Goal: Task Accomplishment & Management: Use online tool/utility

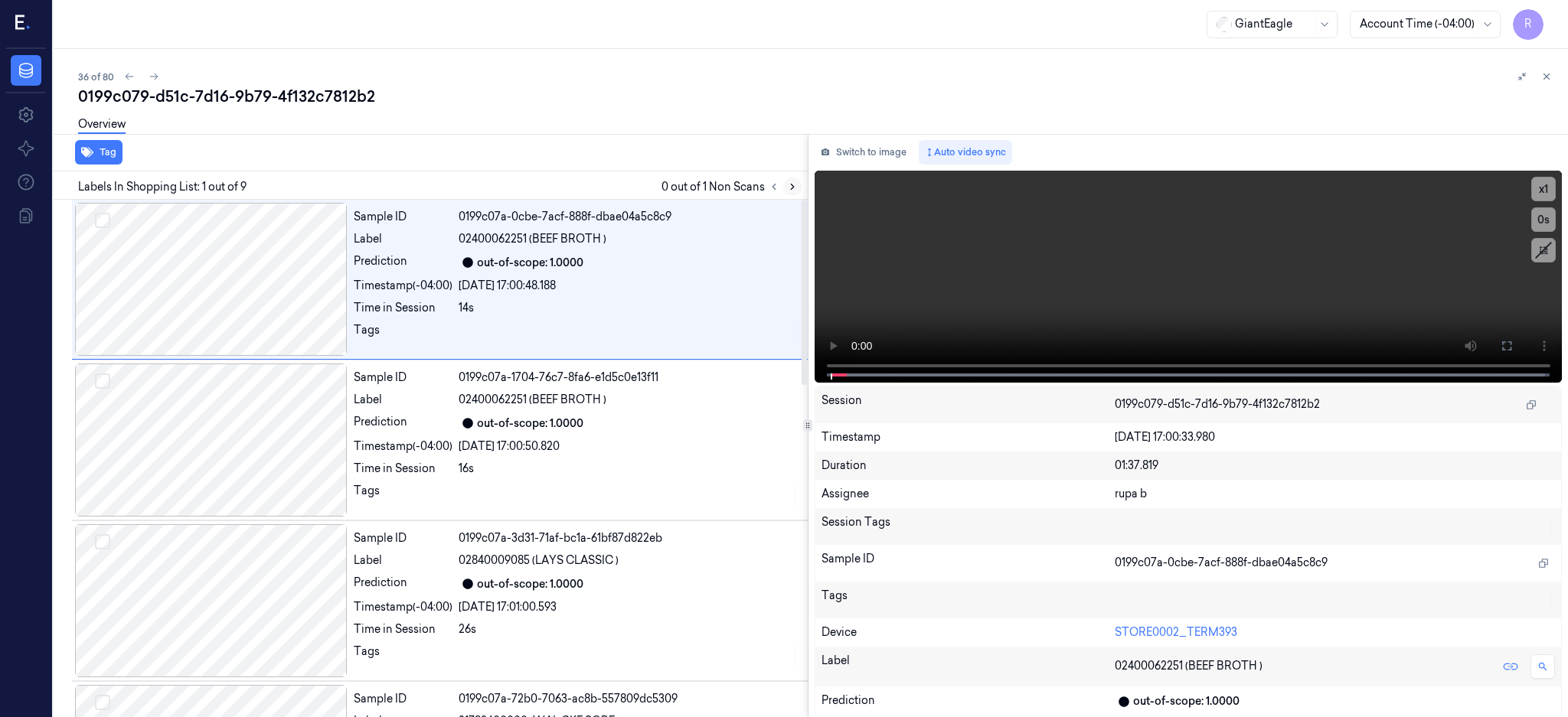
click at [798, 183] on icon at bounding box center [792, 187] width 11 height 11
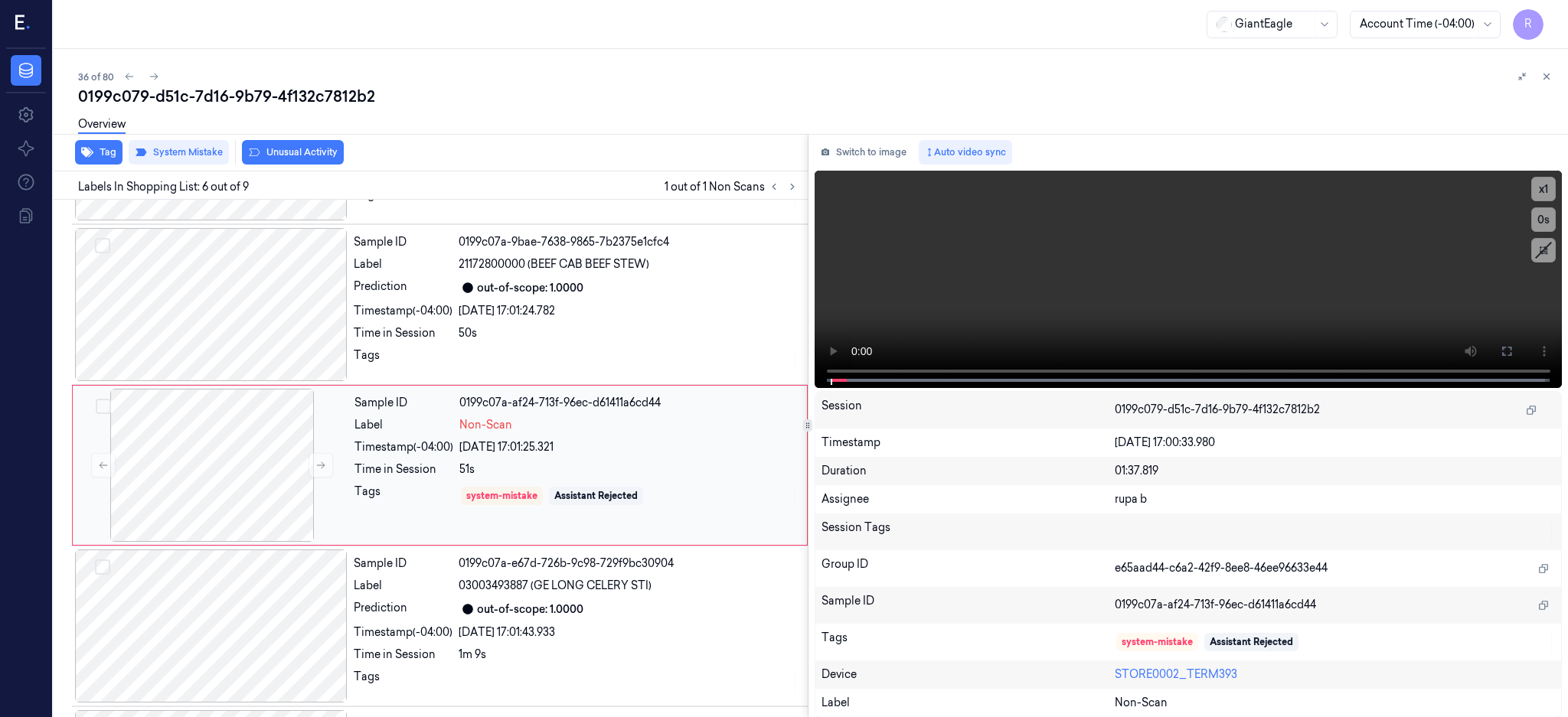
scroll to position [624, 0]
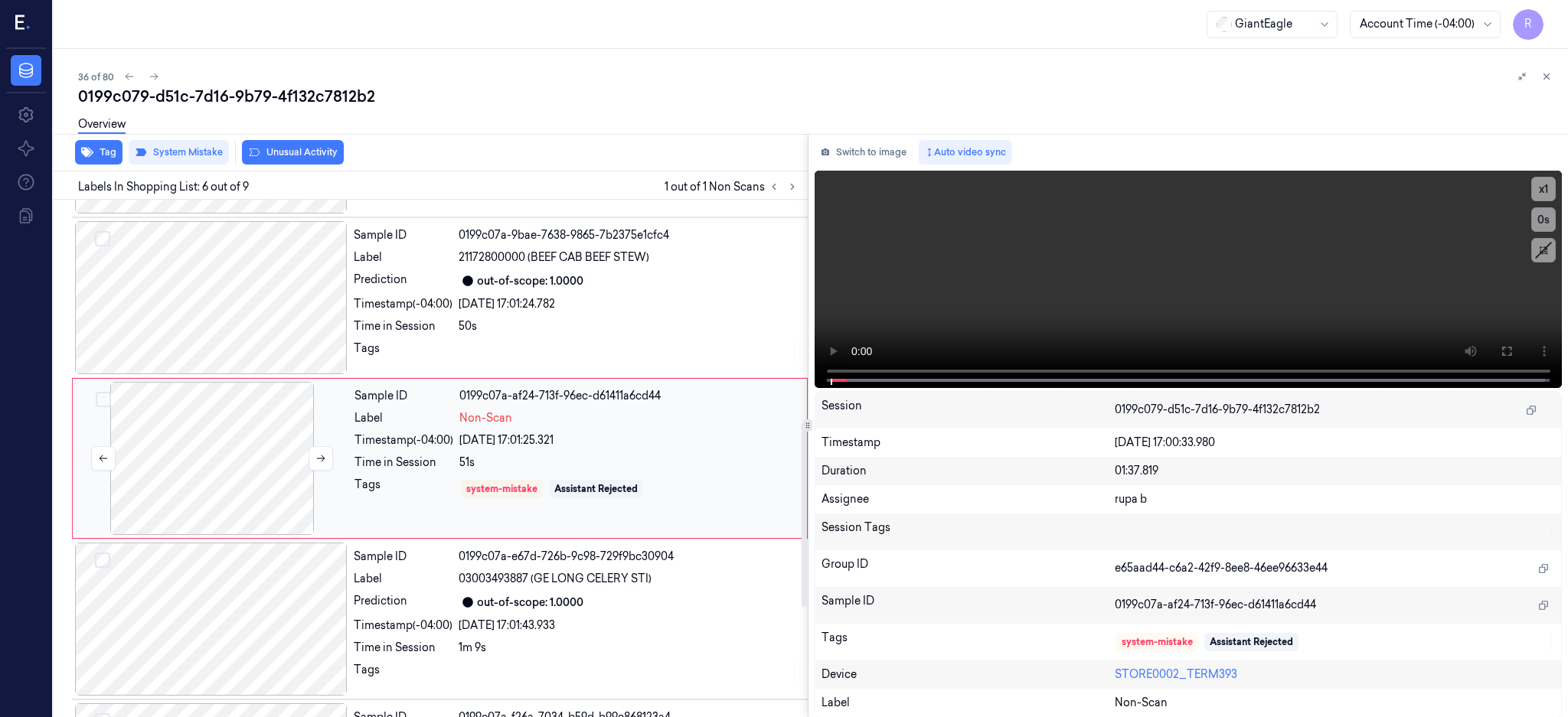
click at [204, 477] on div at bounding box center [212, 458] width 273 height 153
click at [212, 351] on div at bounding box center [211, 297] width 273 height 153
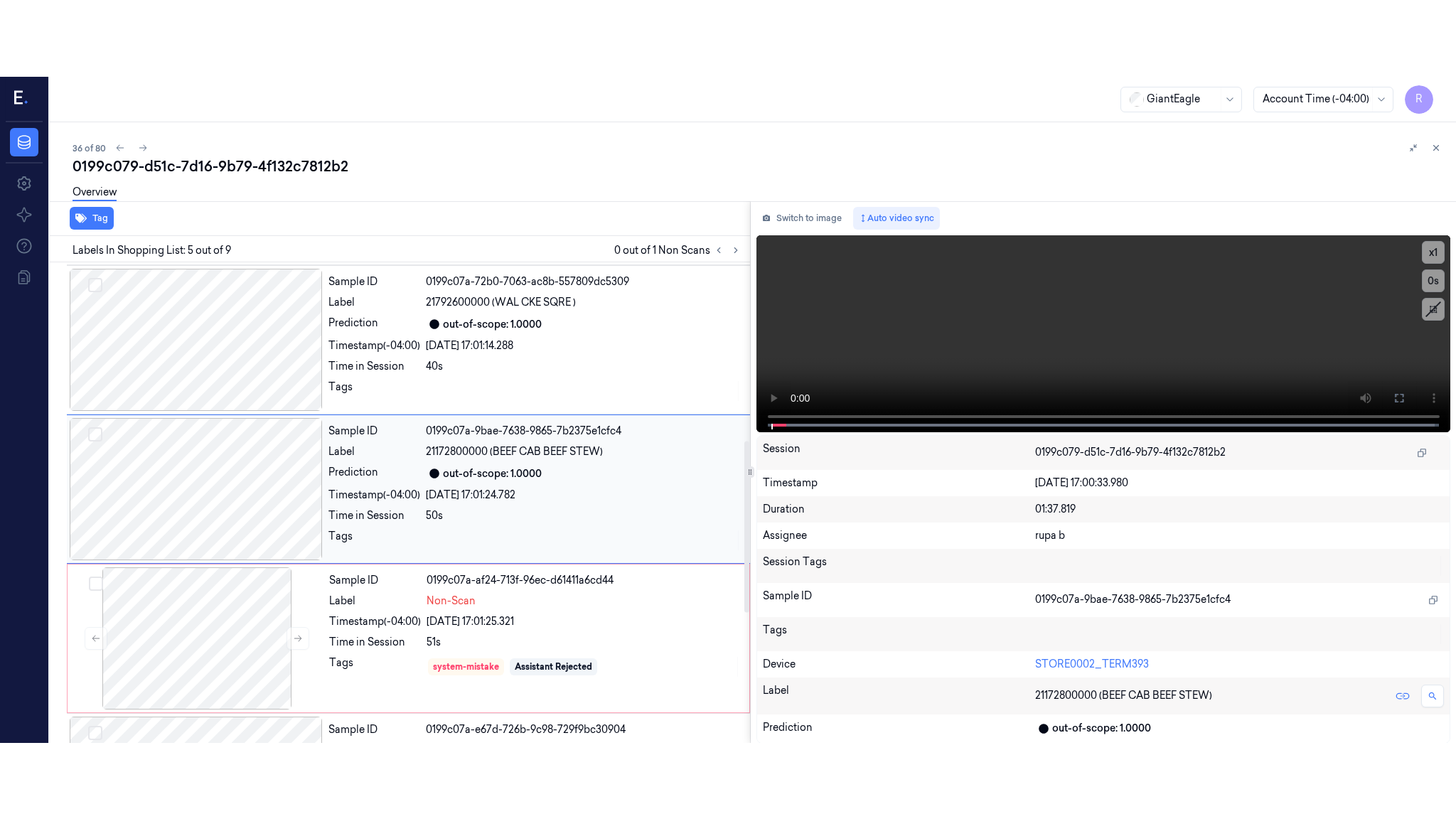
scroll to position [430, 0]
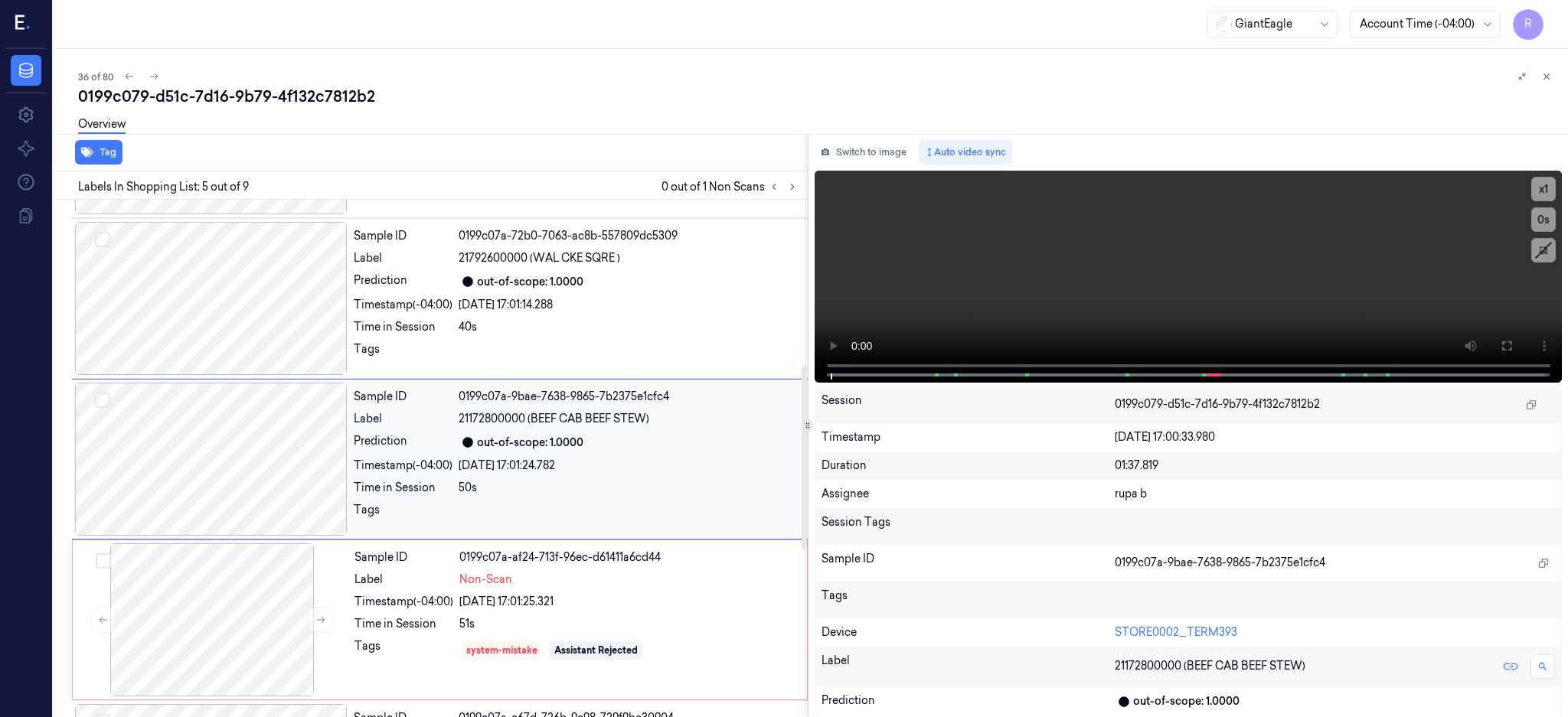
click at [250, 467] on div at bounding box center [211, 458] width 273 height 153
click at [145, 476] on div at bounding box center [211, 458] width 273 height 153
click at [1512, 347] on icon at bounding box center [1506, 345] width 9 height 9
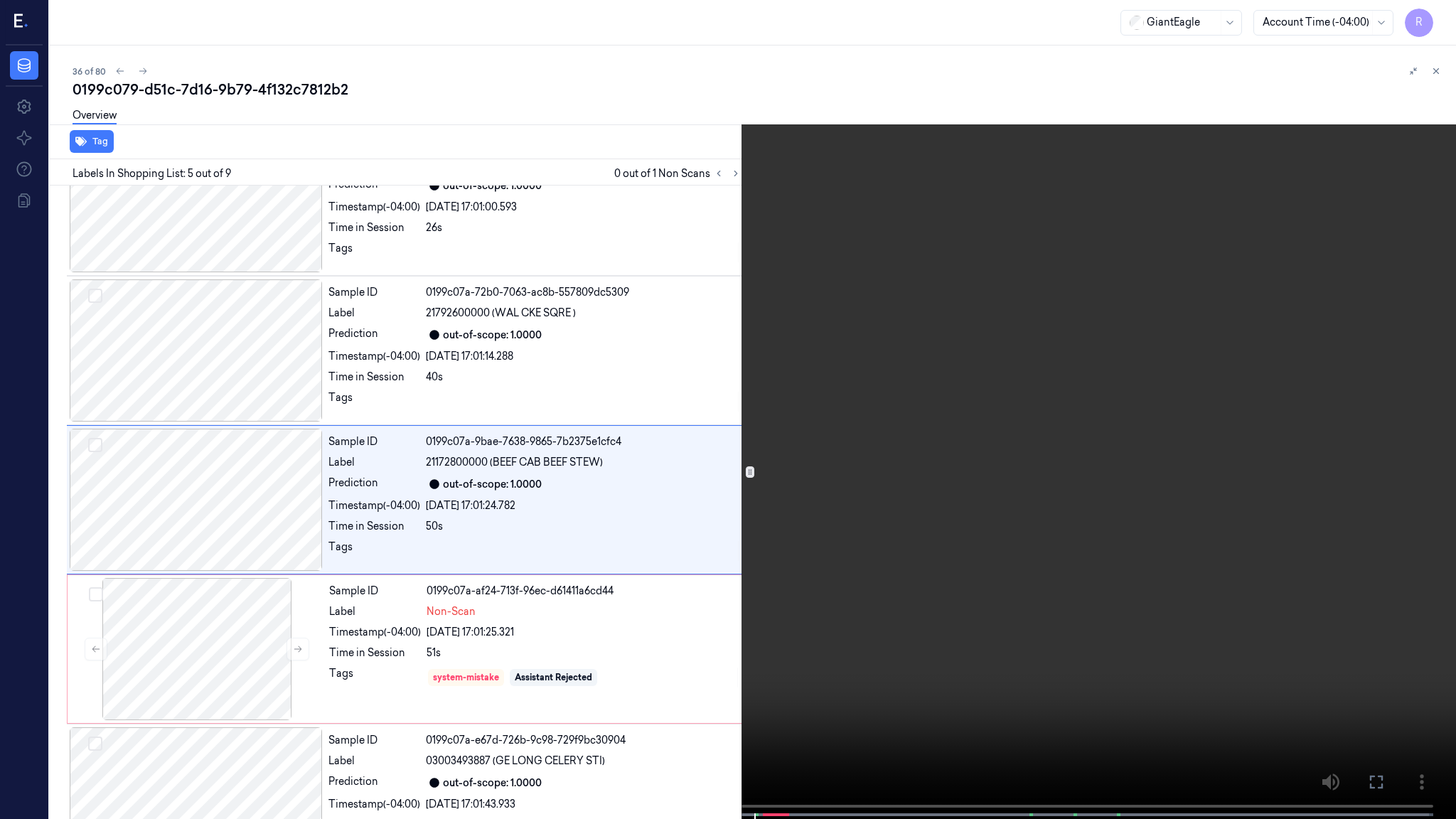
click at [898, 595] on video at bounding box center [728, 410] width 1456 height 821
click at [975, 581] on video at bounding box center [728, 410] width 1456 height 821
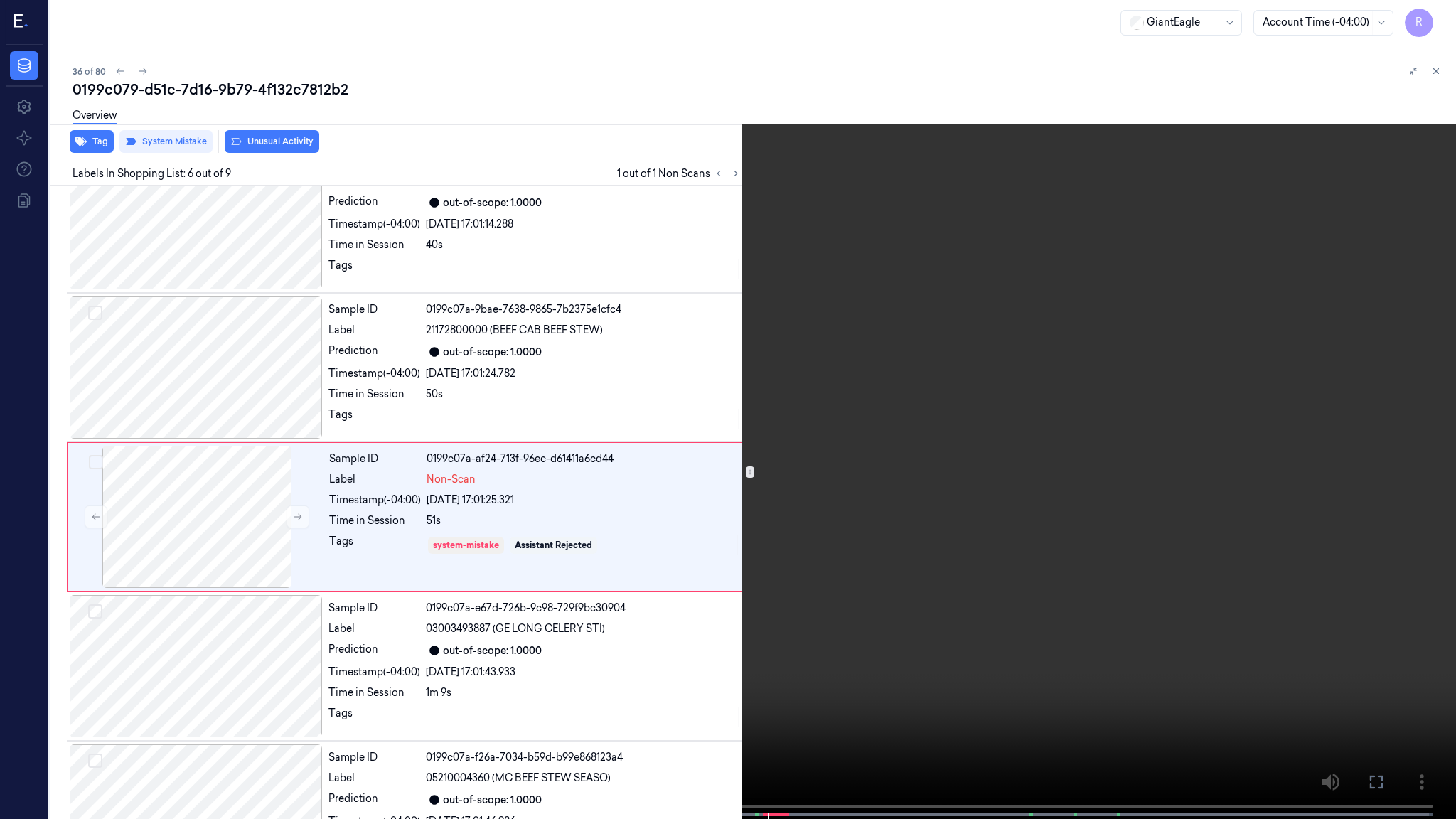
scroll to position [503, 0]
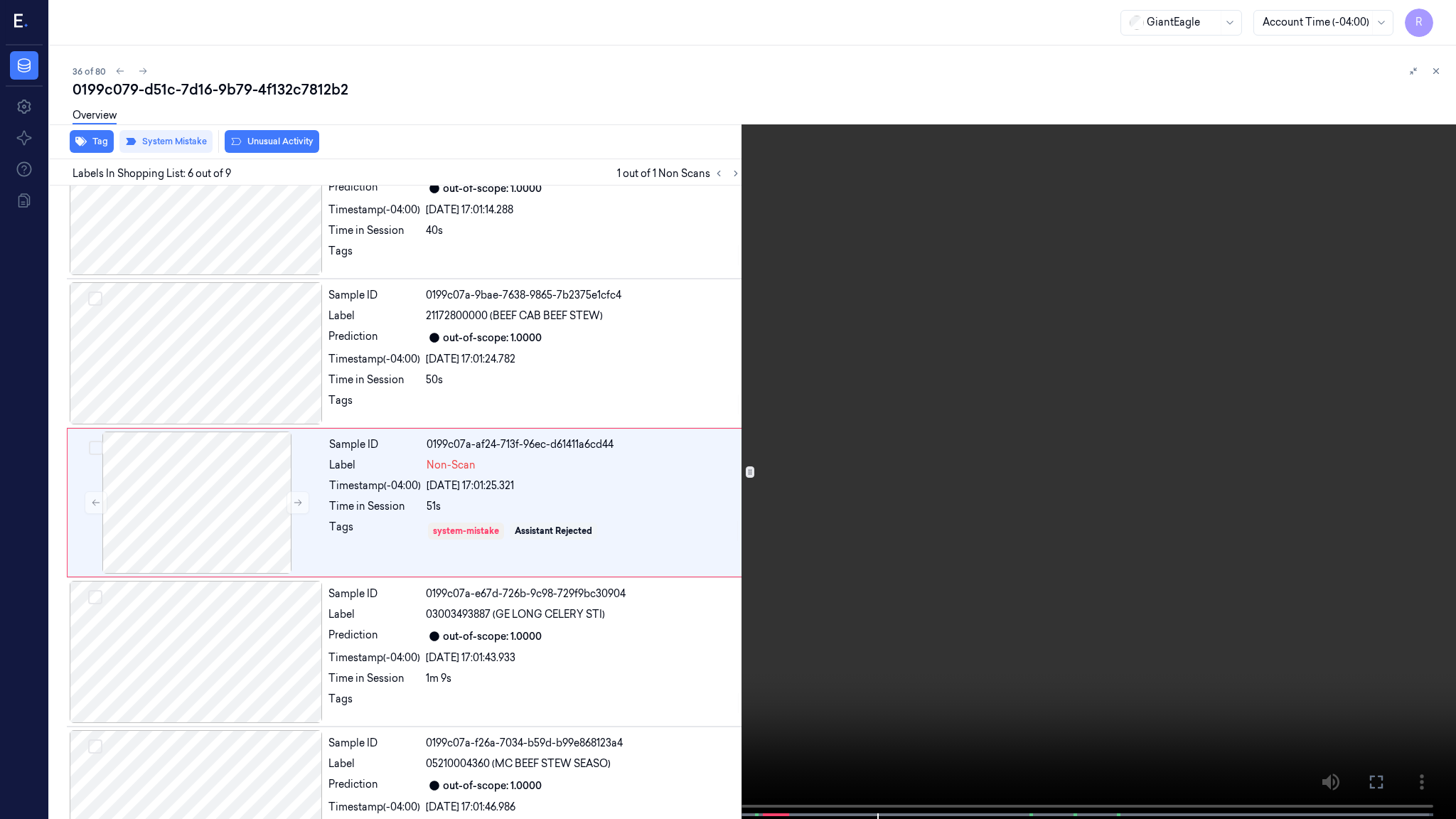
click at [608, 666] on span at bounding box center [608, 814] width 2 height 7
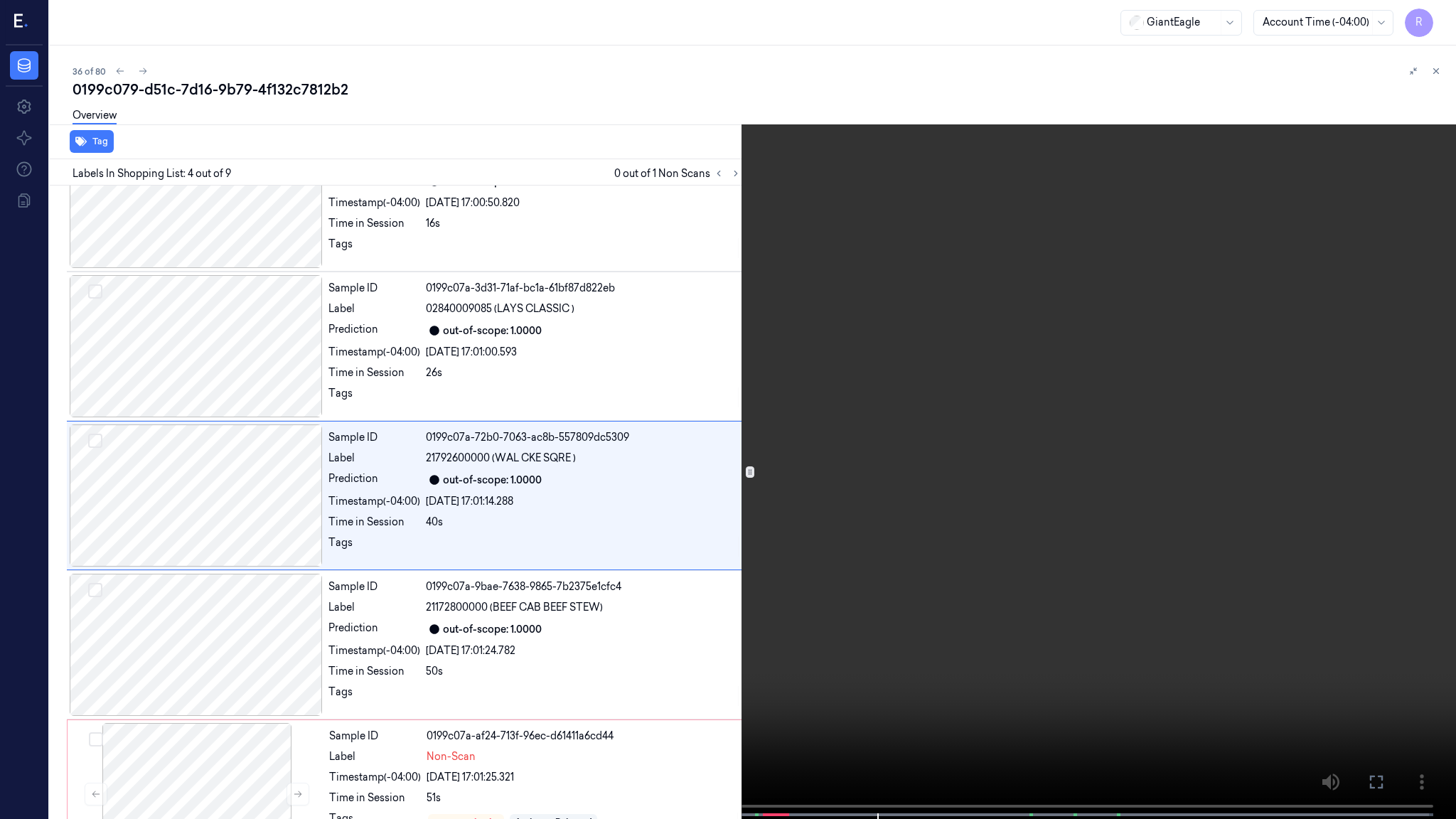
scroll to position [205, 0]
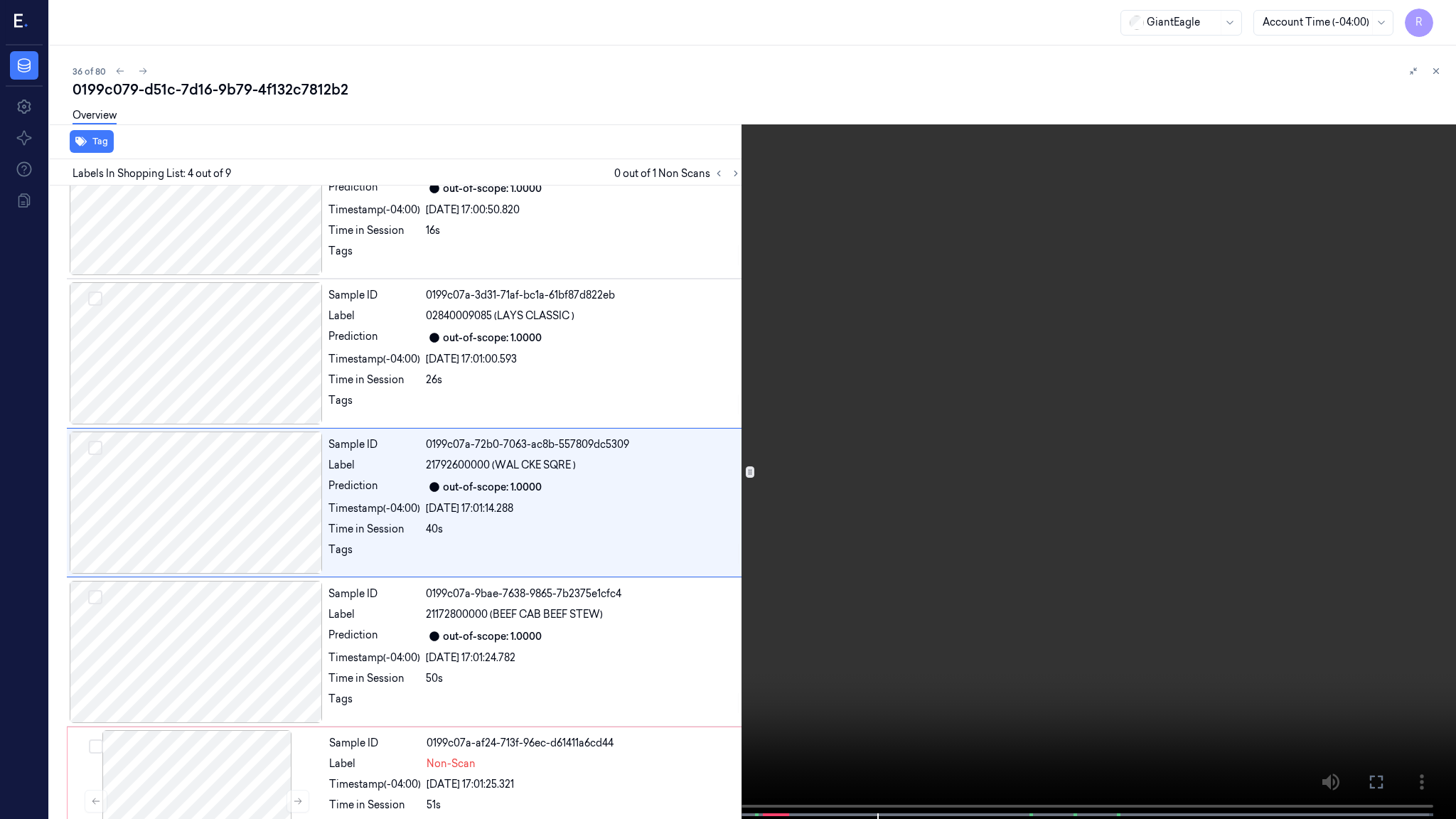
click at [841, 537] on video at bounding box center [728, 410] width 1456 height 821
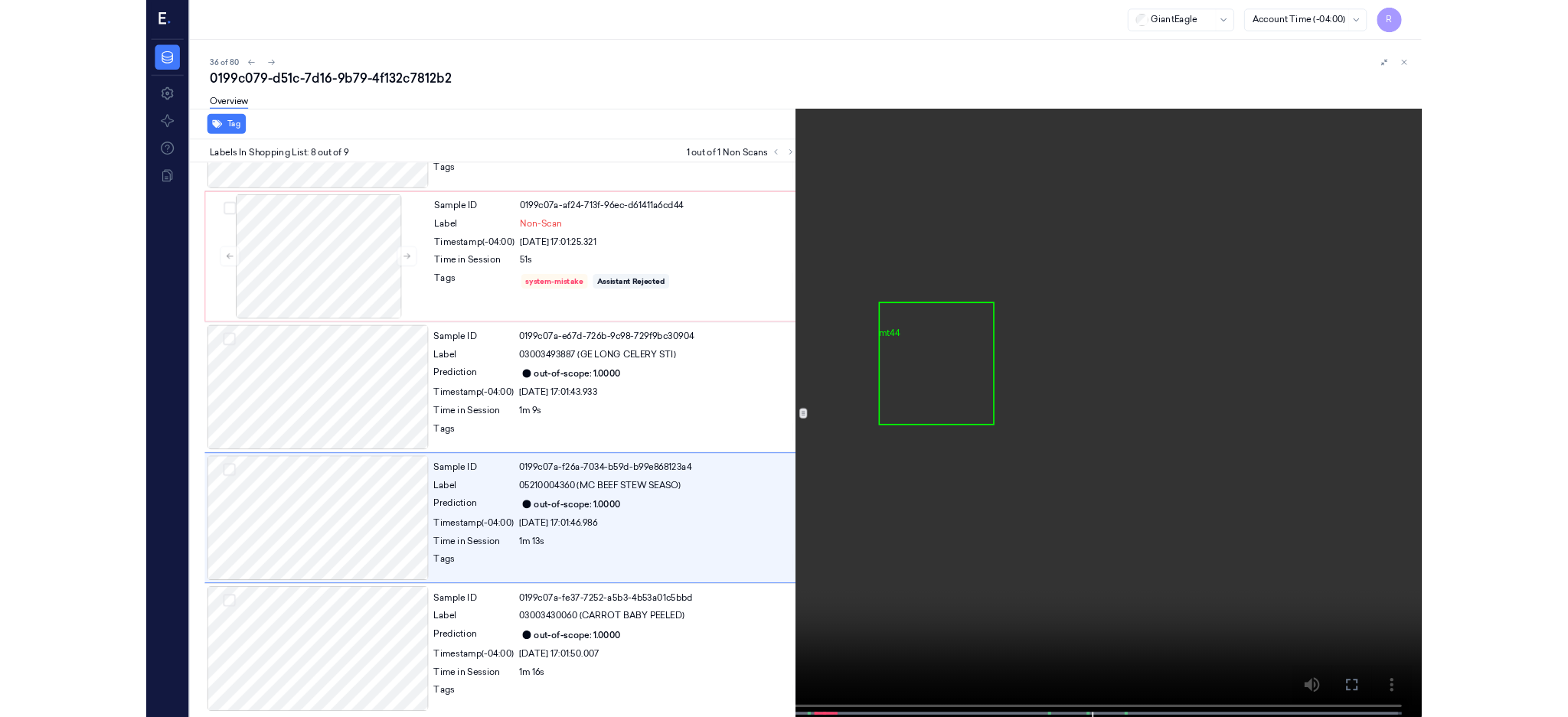
scroll to position [769, 0]
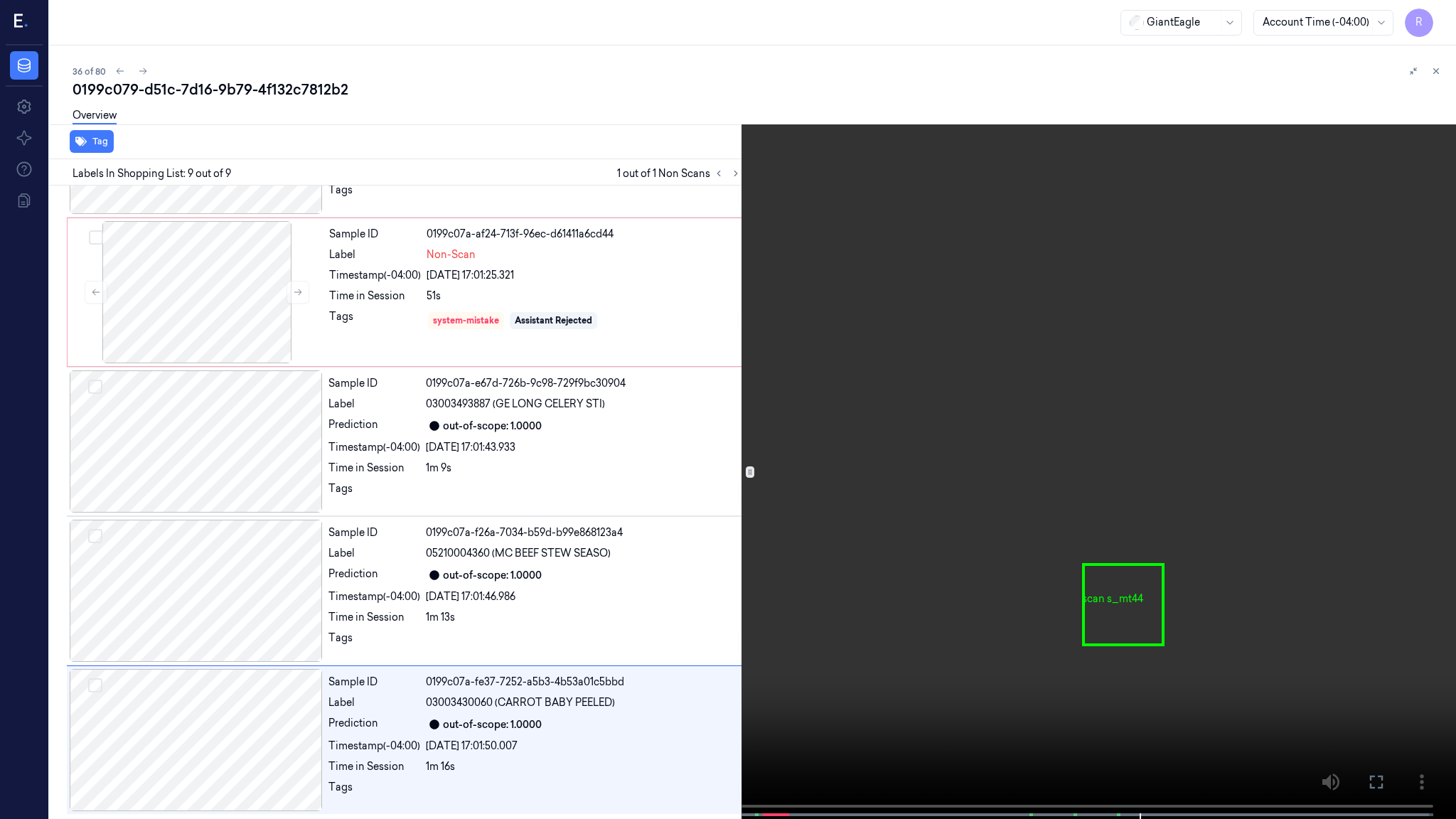
click at [1115, 516] on video at bounding box center [728, 410] width 1456 height 821
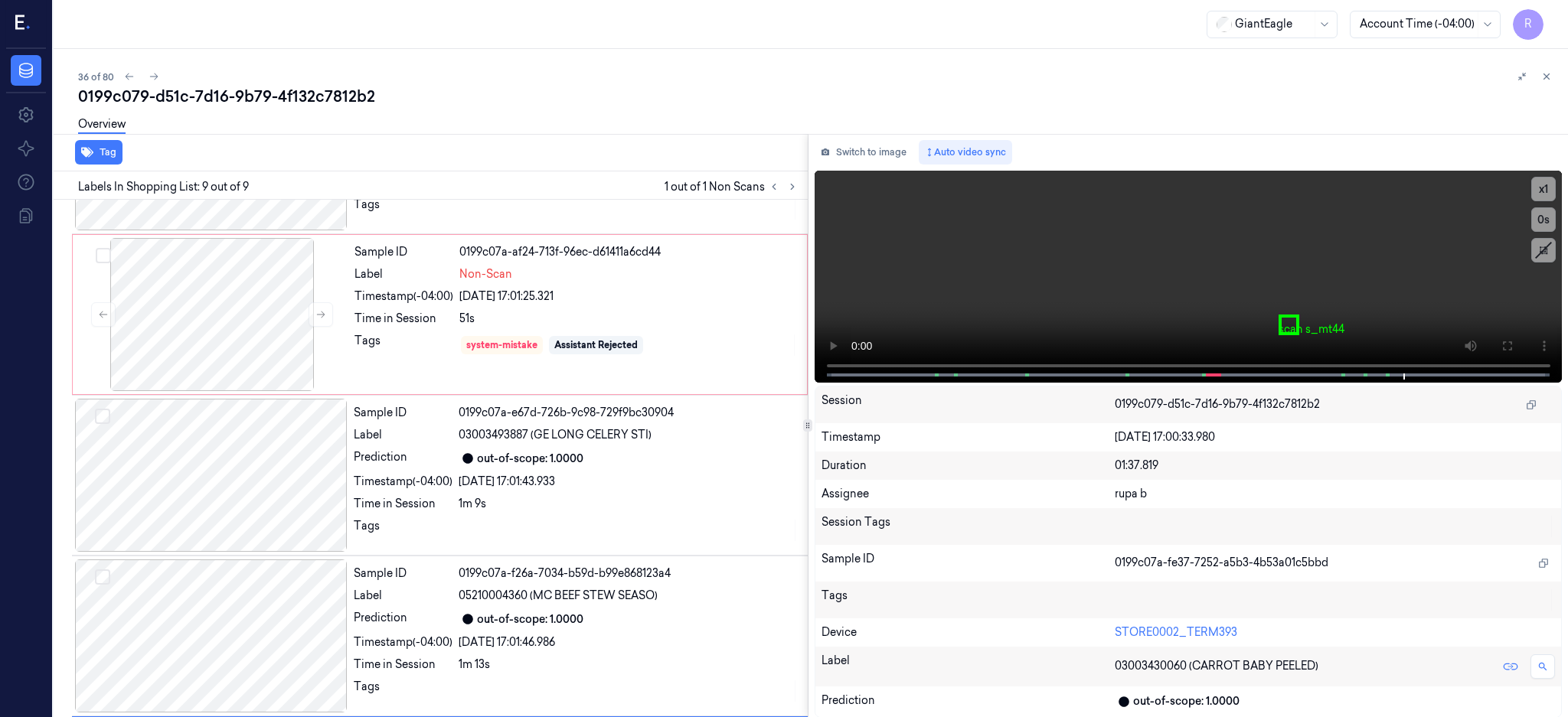
scroll to position [933, 0]
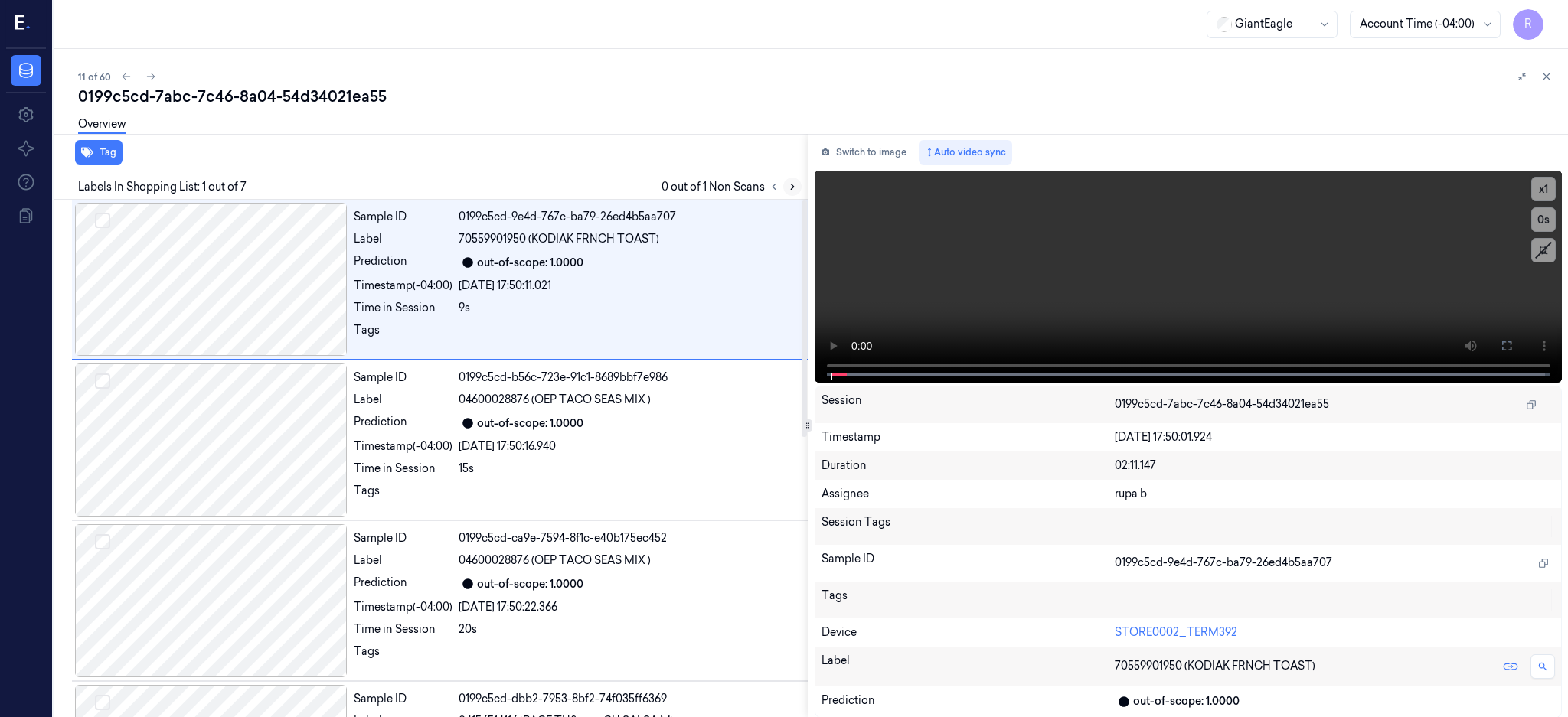
click at [801, 183] on button at bounding box center [792, 187] width 18 height 18
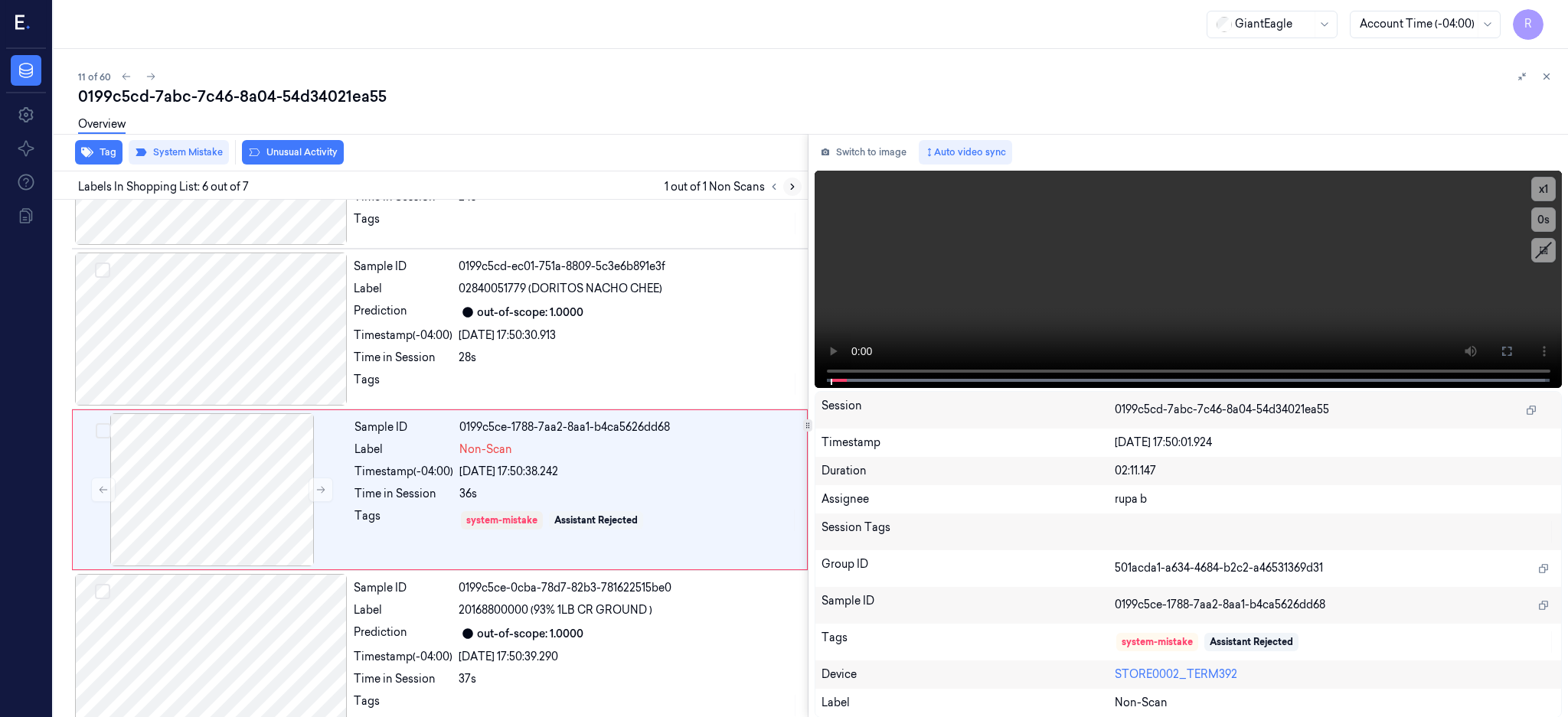
scroll to position [612, 0]
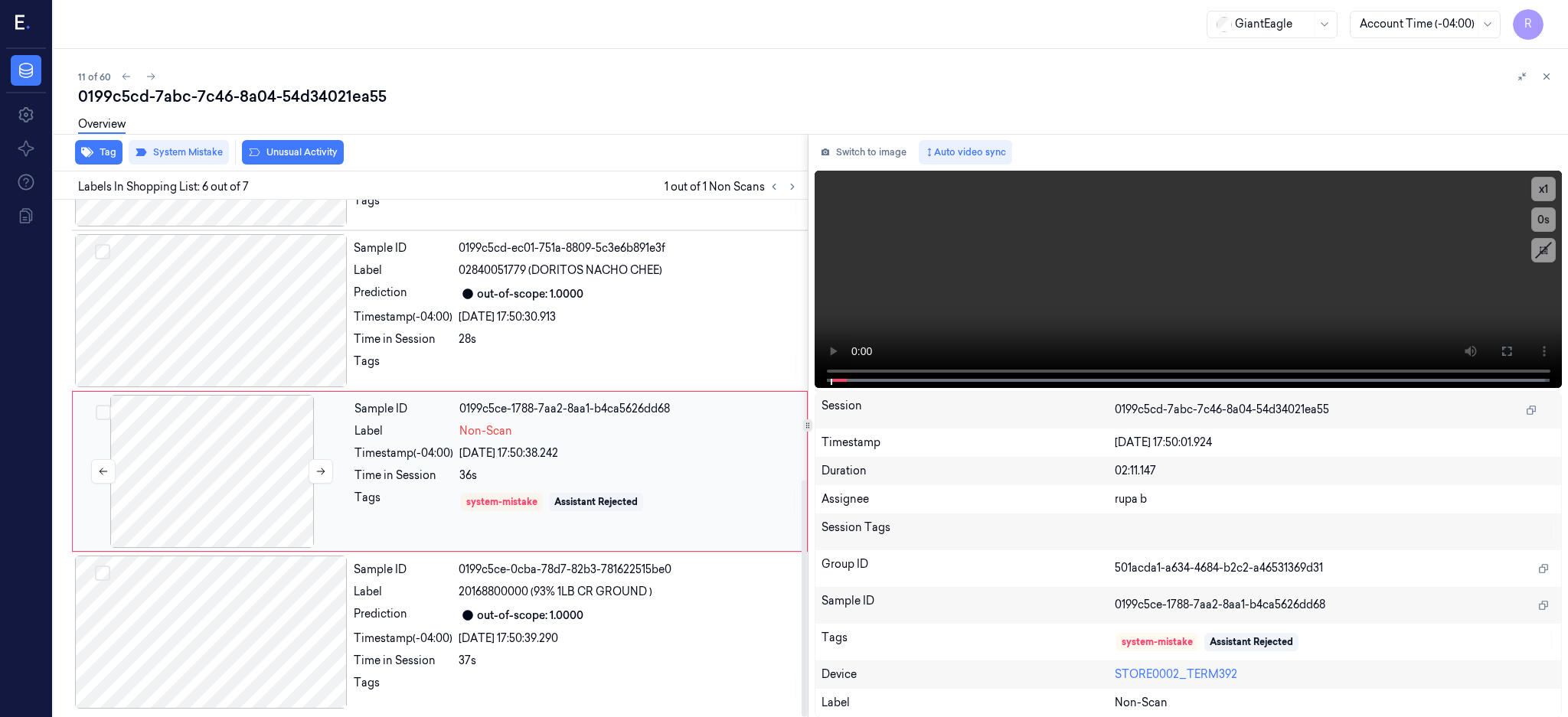
click at [215, 481] on div at bounding box center [212, 471] width 273 height 153
click at [211, 487] on div at bounding box center [212, 471] width 273 height 153
click at [243, 329] on div at bounding box center [211, 311] width 273 height 153
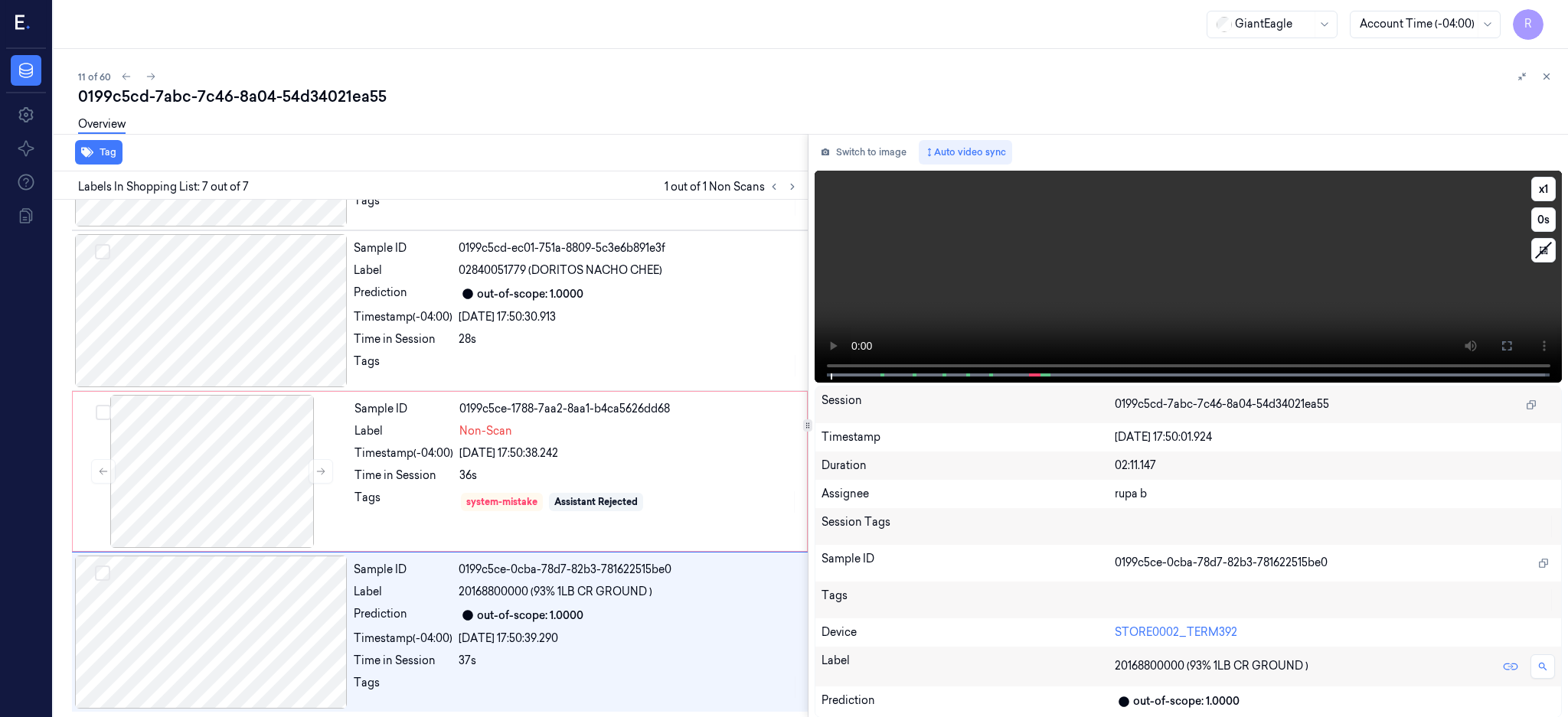
drag, startPoint x: 1558, startPoint y: 341, endPoint x: 1554, endPoint y: 476, distance: 135.1
click at [1513, 340] on icon at bounding box center [1507, 346] width 12 height 12
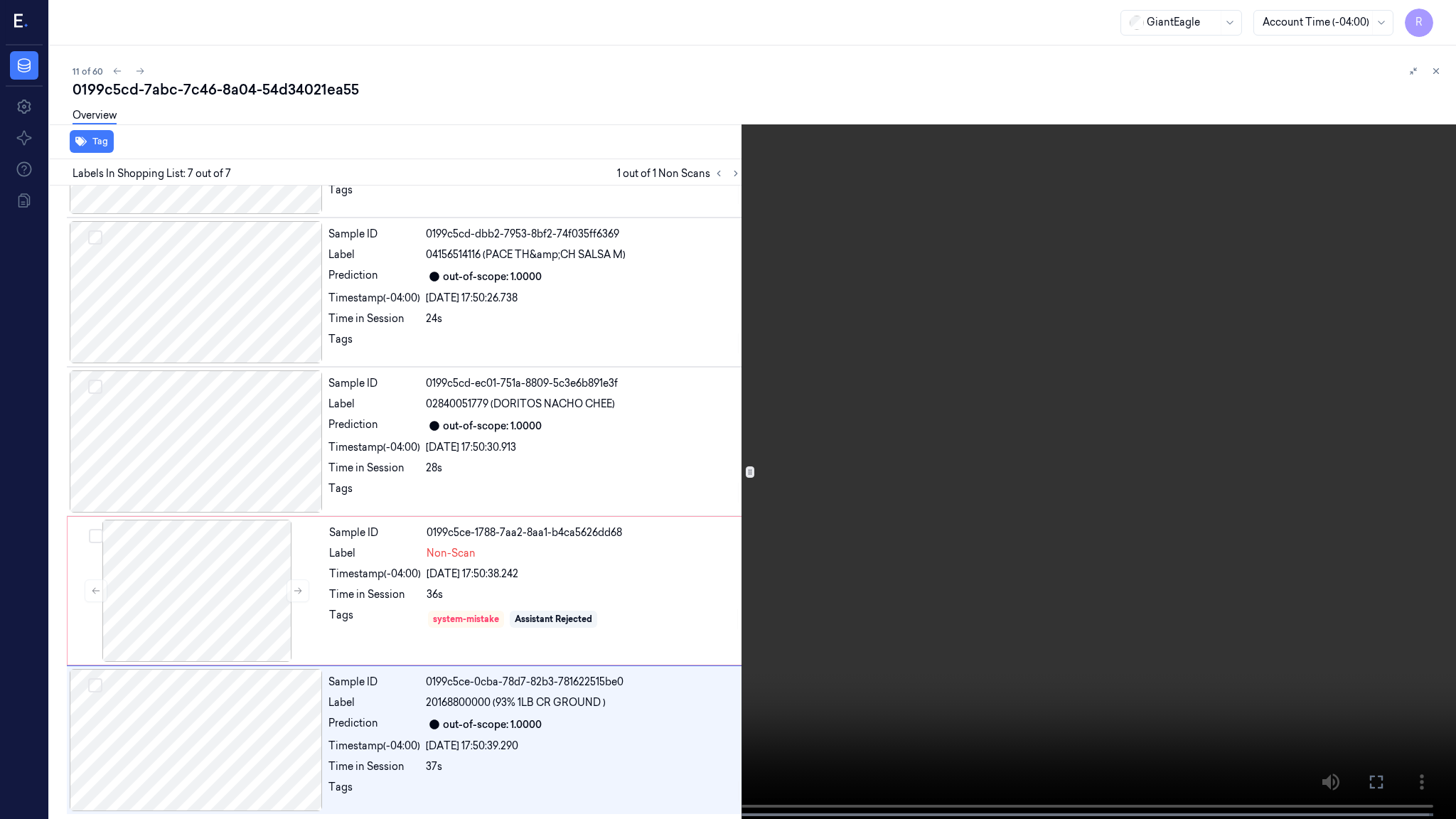
click at [783, 594] on video at bounding box center [728, 410] width 1456 height 821
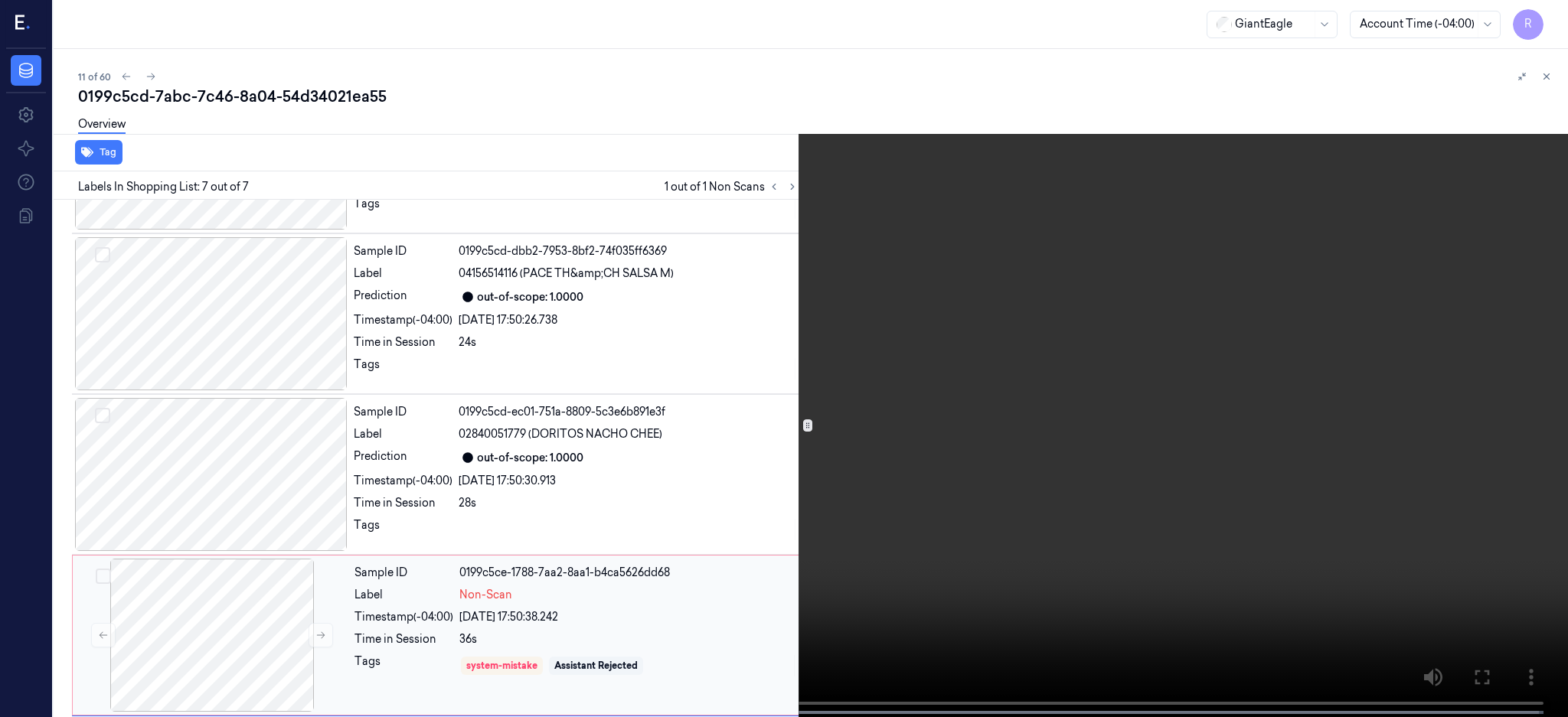
scroll to position [612, 0]
